Goal: Navigation & Orientation: Find specific page/section

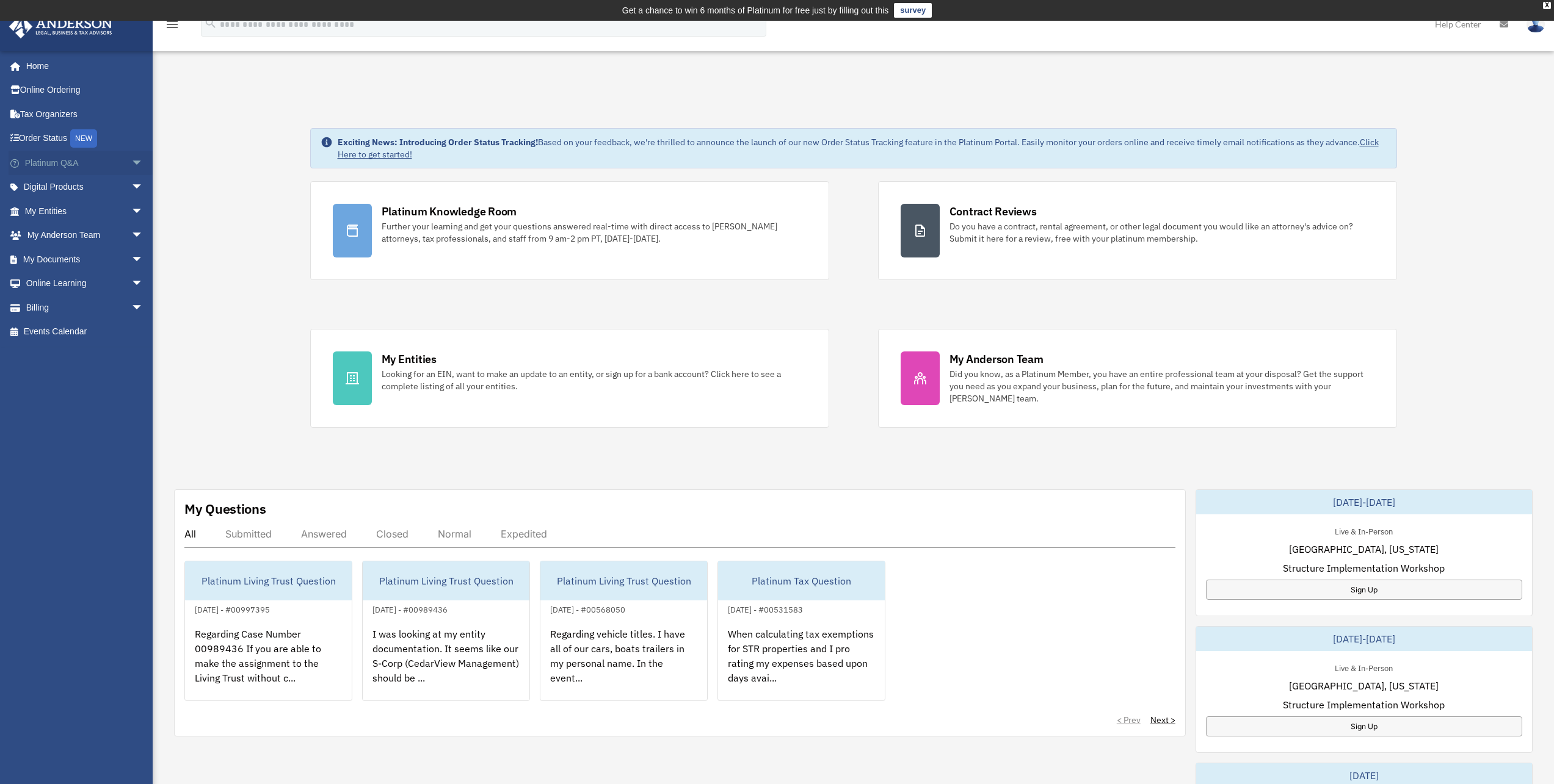
click at [131, 164] on span "arrow_drop_down" at bounding box center [143, 163] width 25 height 25
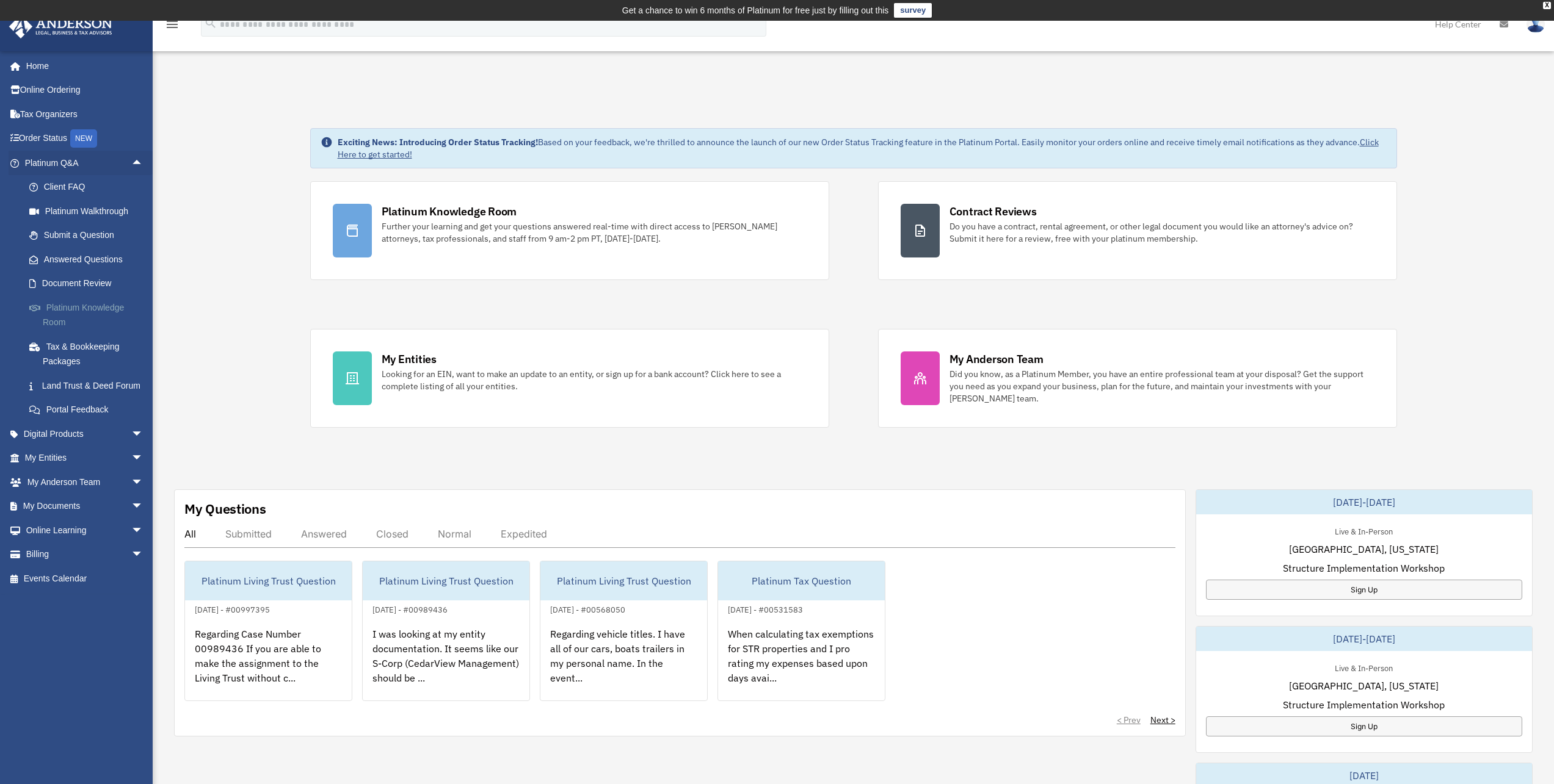
click at [111, 310] on link "Platinum Knowledge Room" at bounding box center [89, 315] width 145 height 39
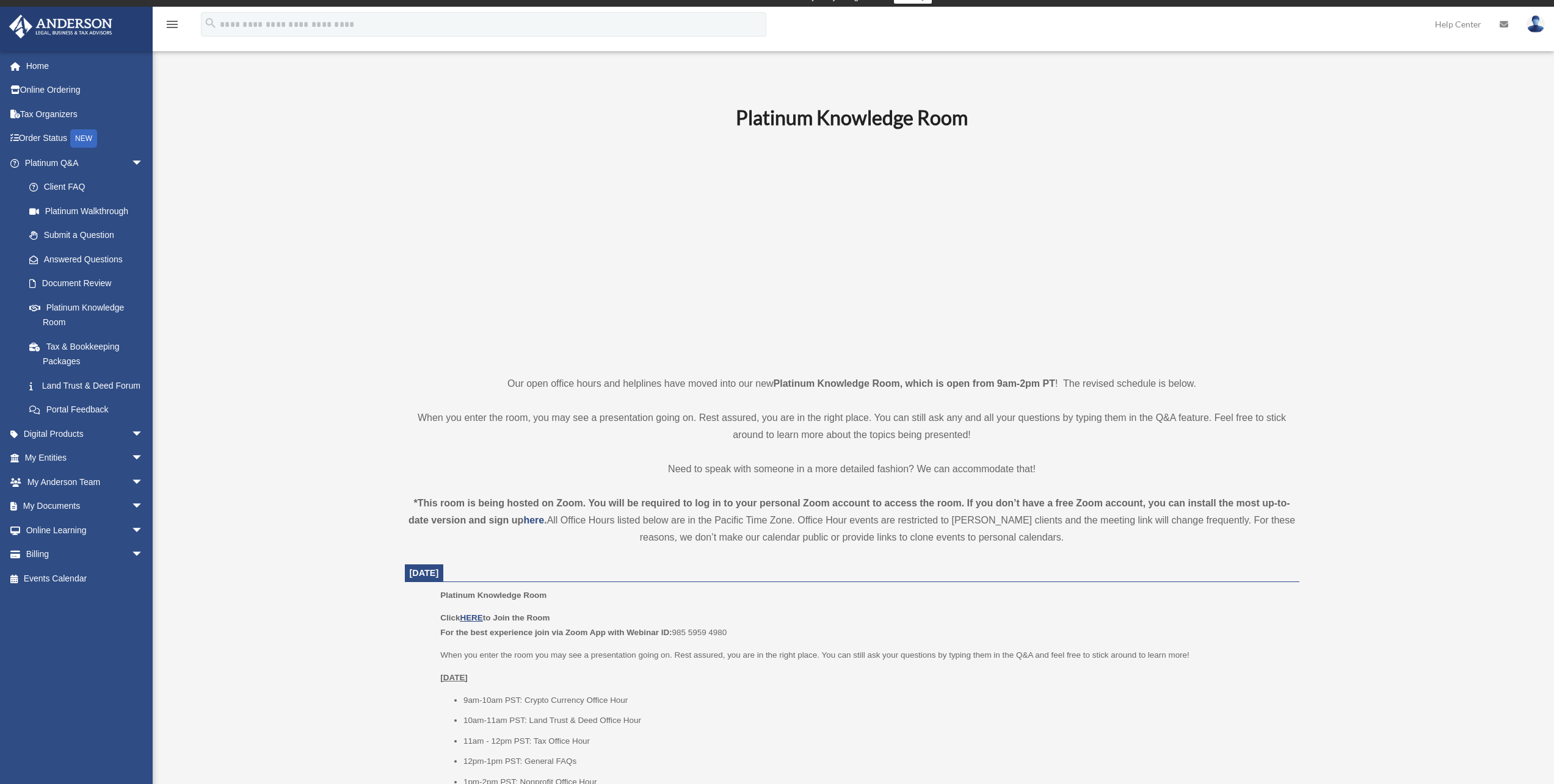
scroll to position [61, 0]
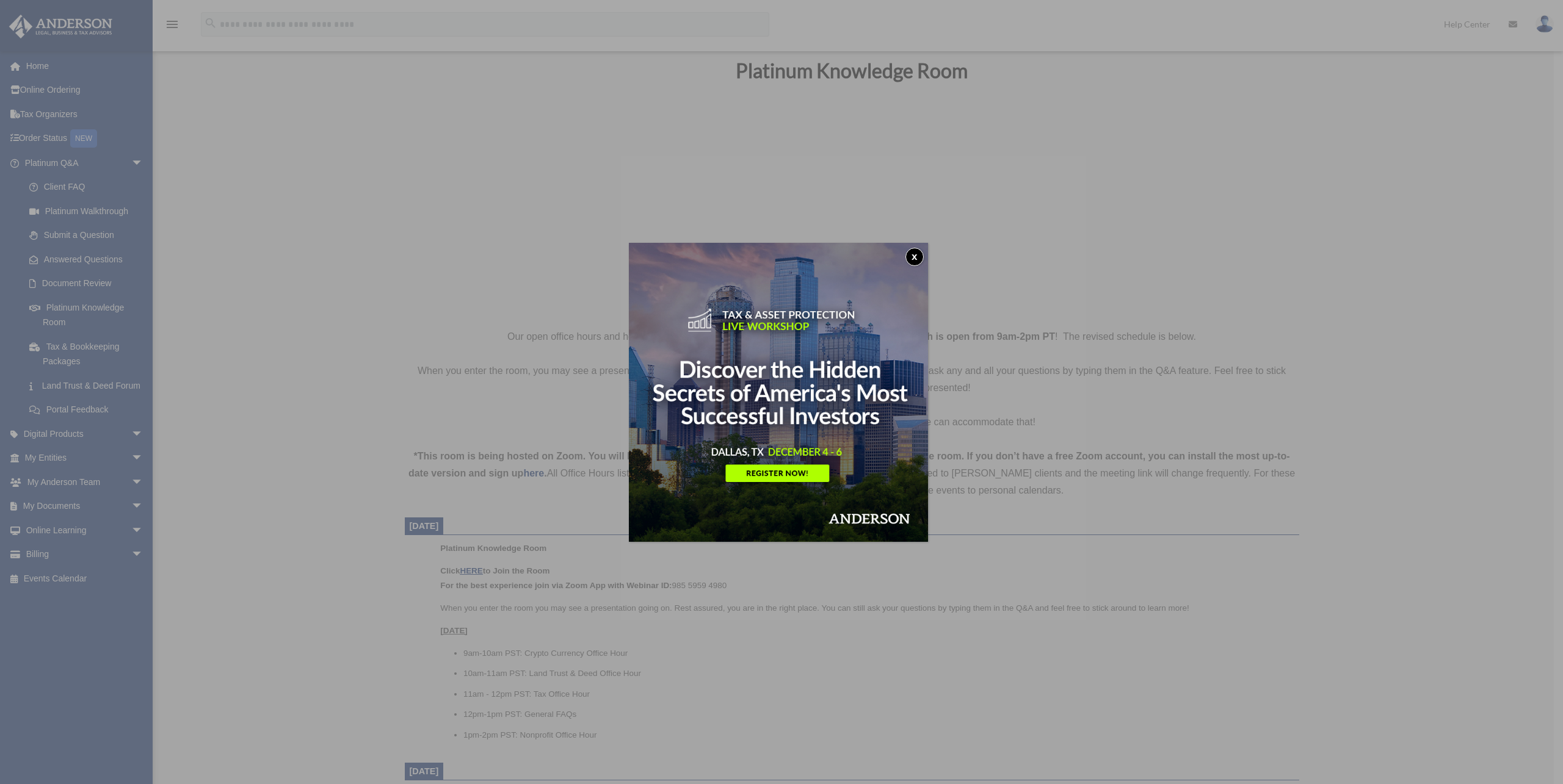
click at [914, 259] on button "x" at bounding box center [914, 257] width 18 height 18
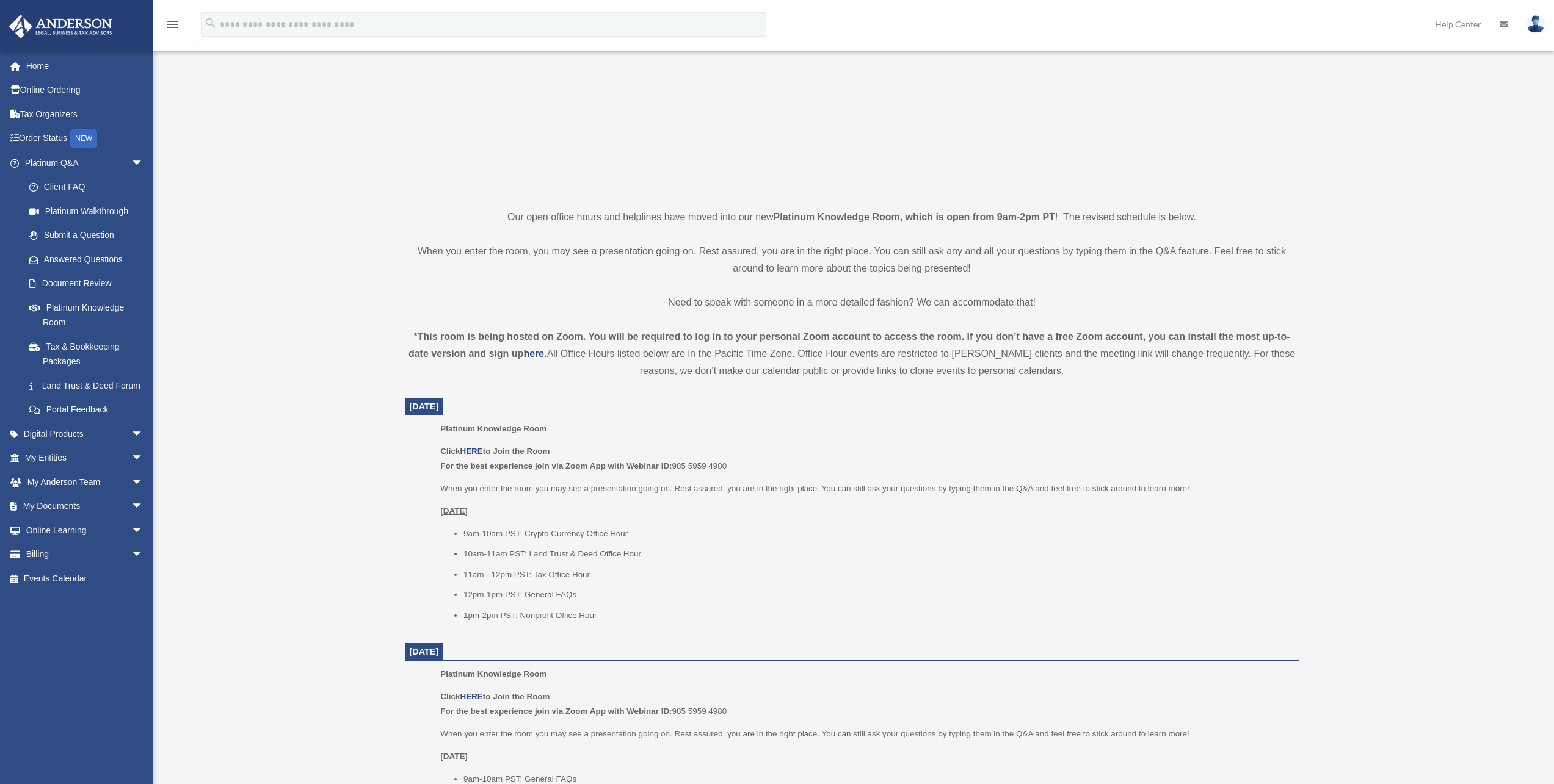
scroll to position [183, 0]
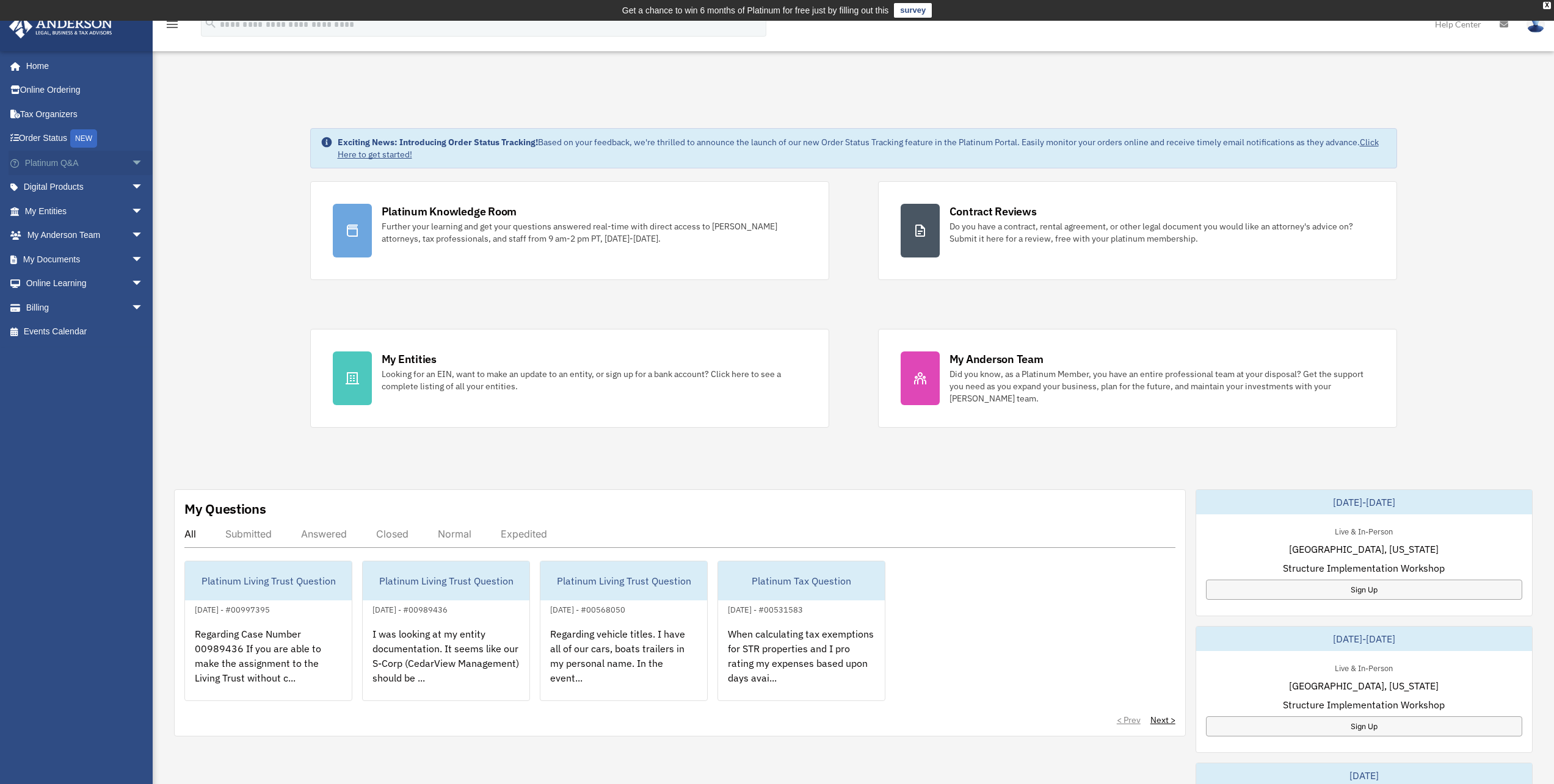
click at [77, 168] on link "Platinum Q&A arrow_drop_down" at bounding box center [85, 163] width 153 height 25
click at [131, 165] on span "arrow_drop_down" at bounding box center [143, 163] width 25 height 25
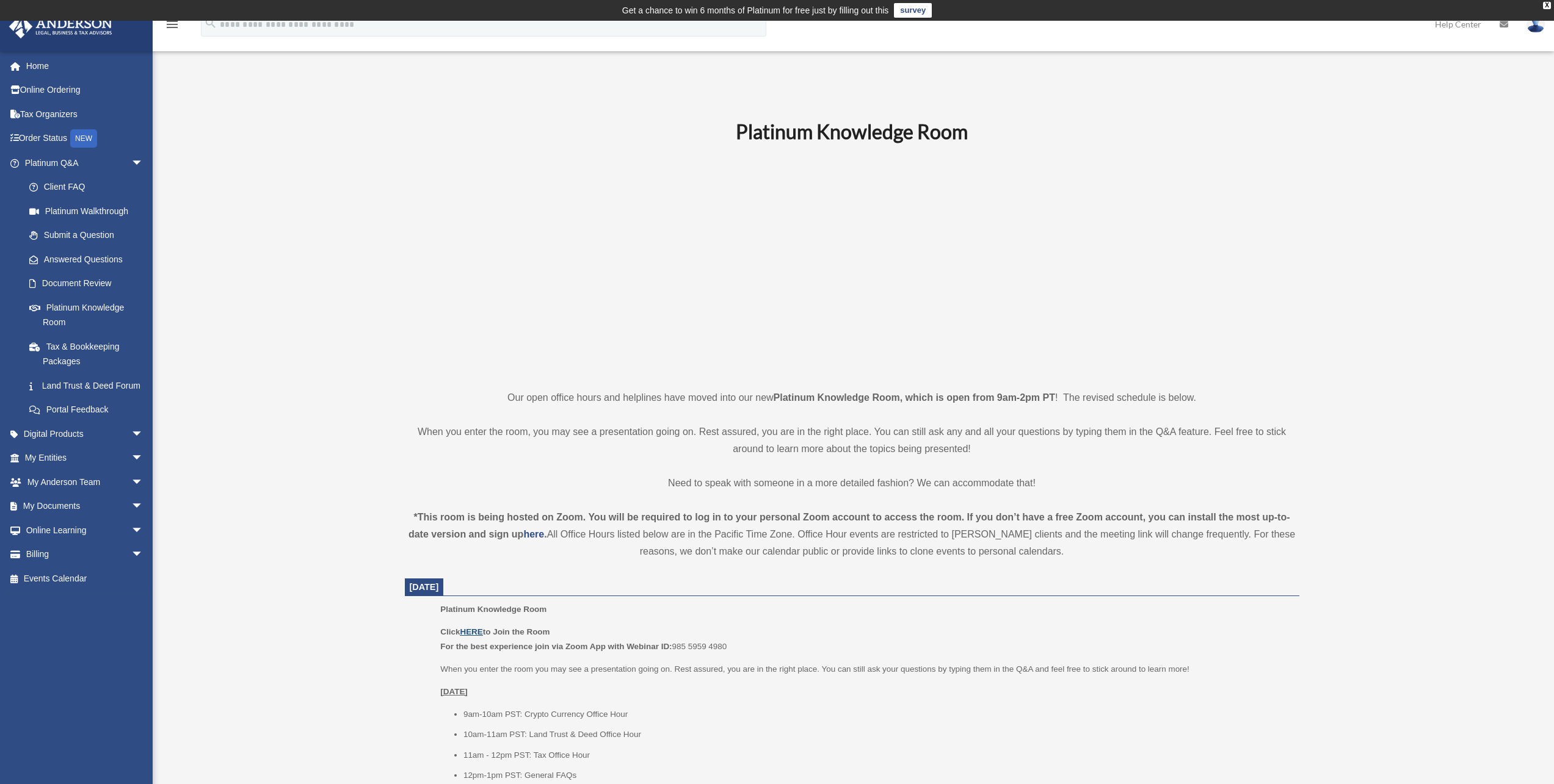
click at [476, 631] on u "HERE" at bounding box center [471, 632] width 23 height 9
